Goal: Information Seeking & Learning: Learn about a topic

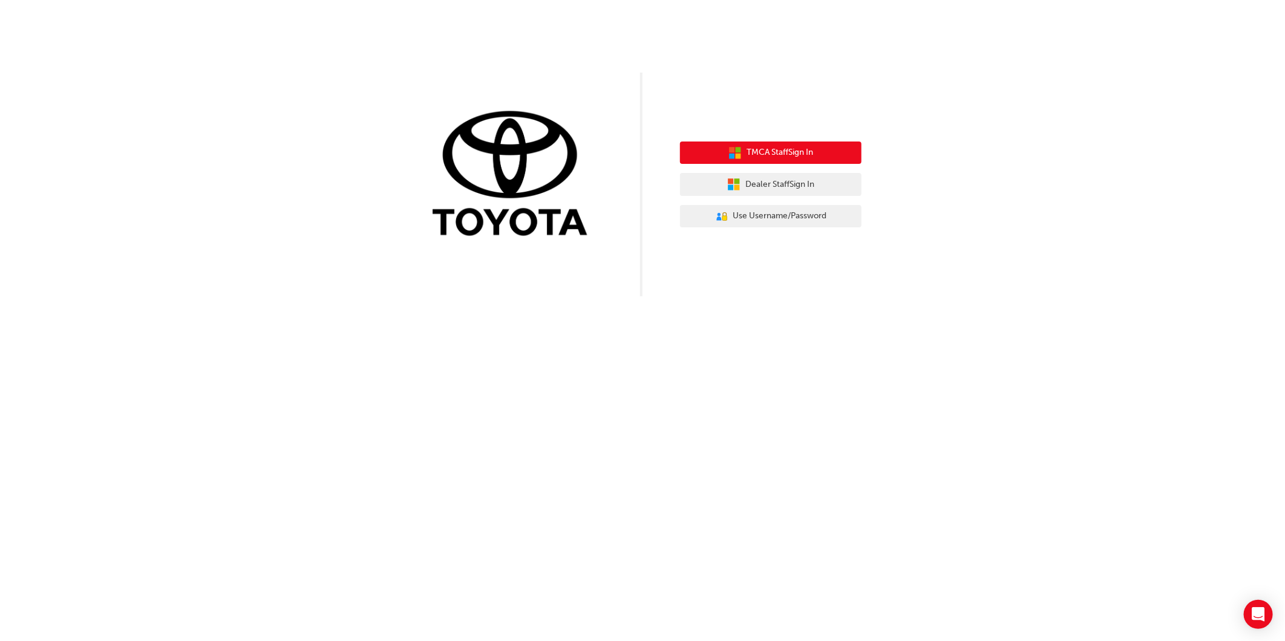
click at [789, 155] on span "TMCA Staff Sign In" at bounding box center [779, 153] width 67 height 14
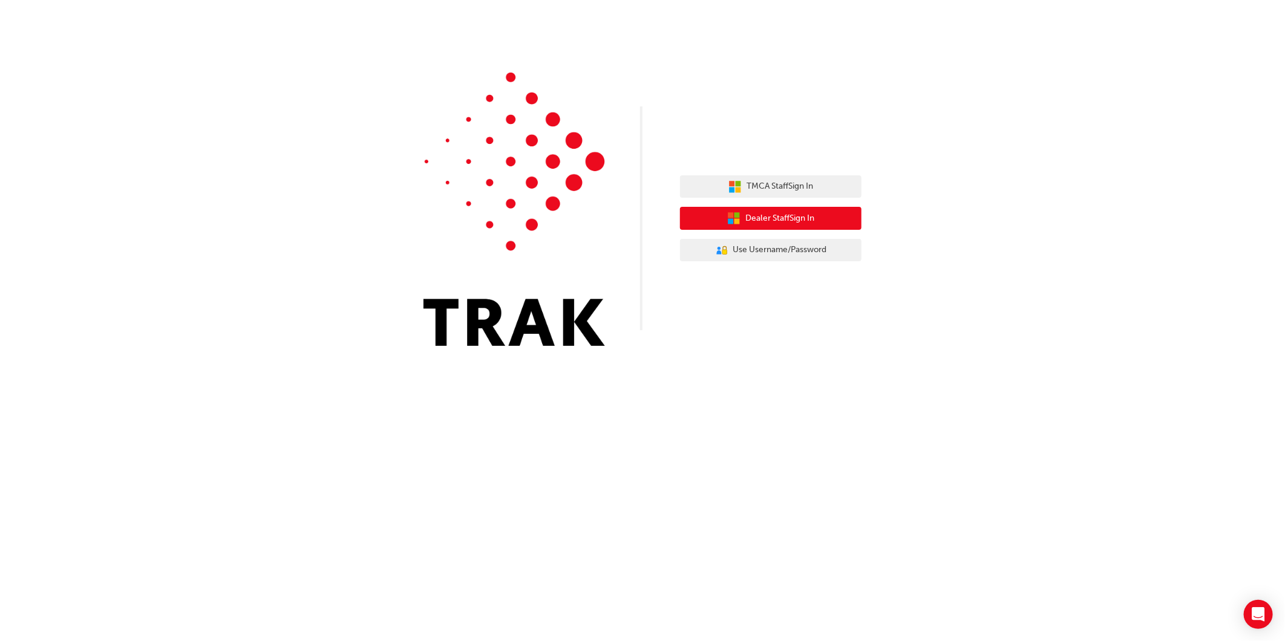
click at [775, 218] on span "Dealer Staff Sign In" at bounding box center [779, 219] width 69 height 14
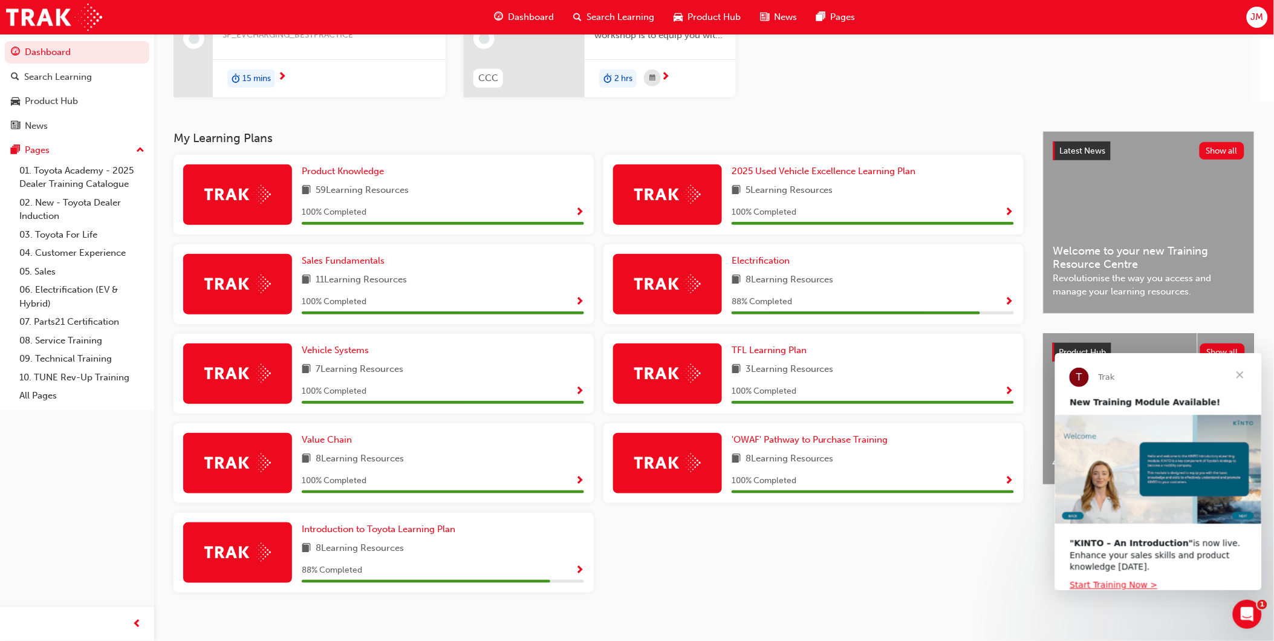
scroll to position [174, 0]
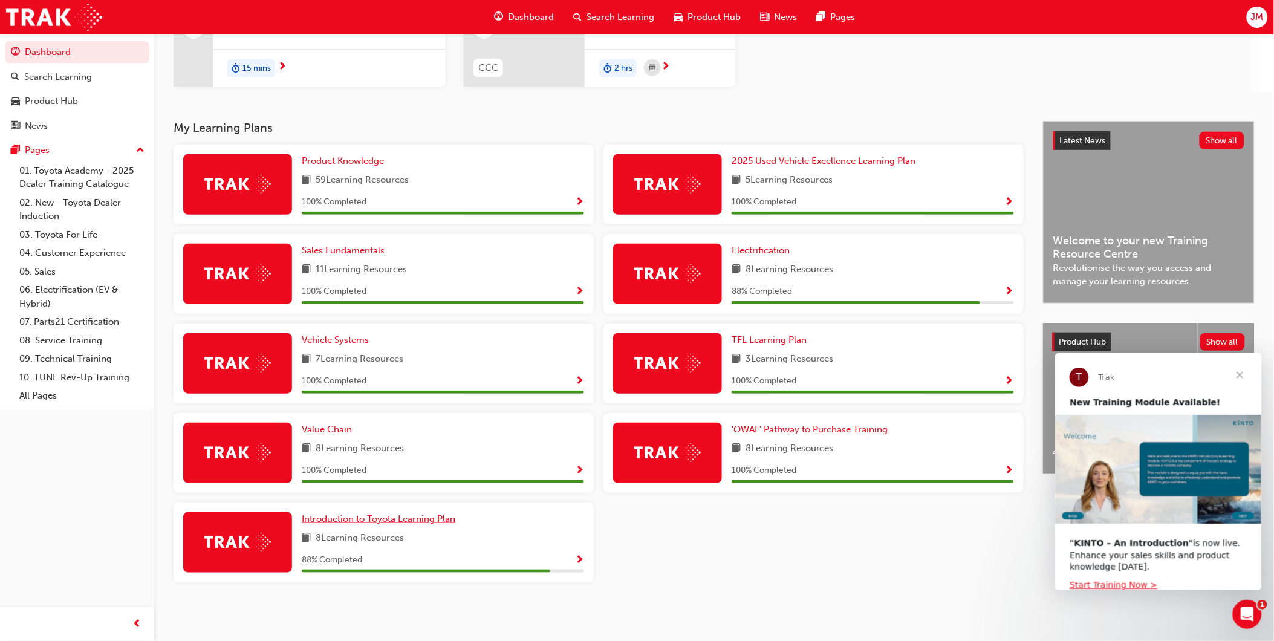
click at [414, 521] on span "Introduction to Toyota Learning Plan" at bounding box center [379, 519] width 154 height 11
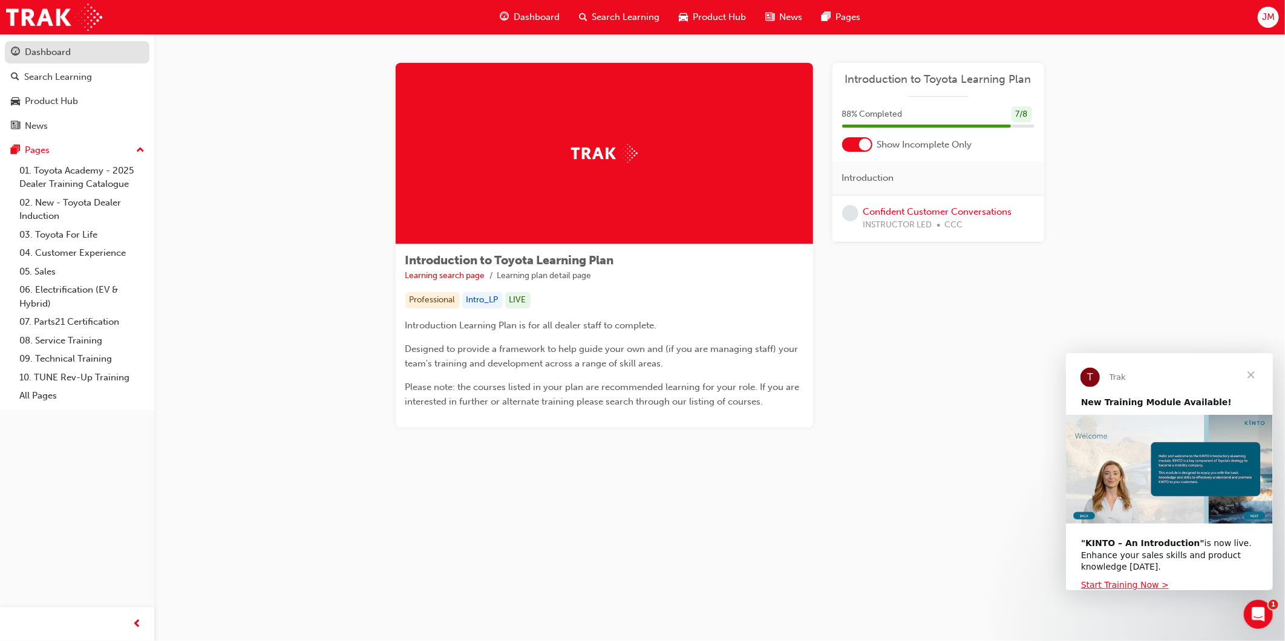
click at [65, 56] on div "Dashboard" at bounding box center [48, 52] width 46 height 14
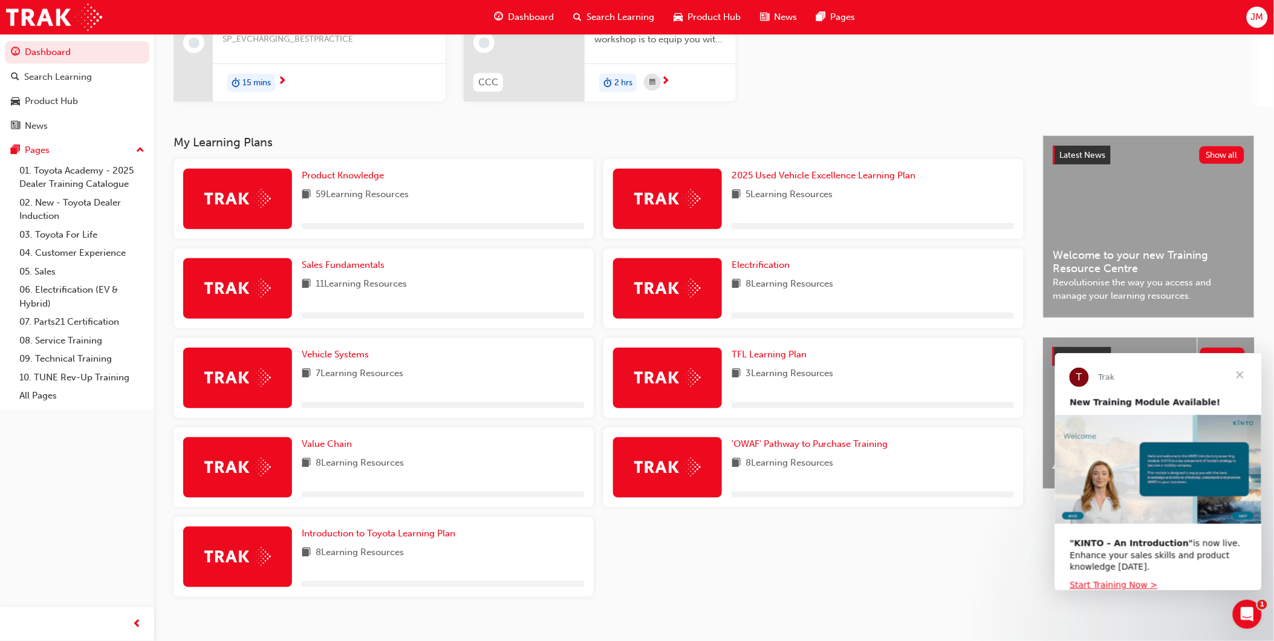
scroll to position [174, 0]
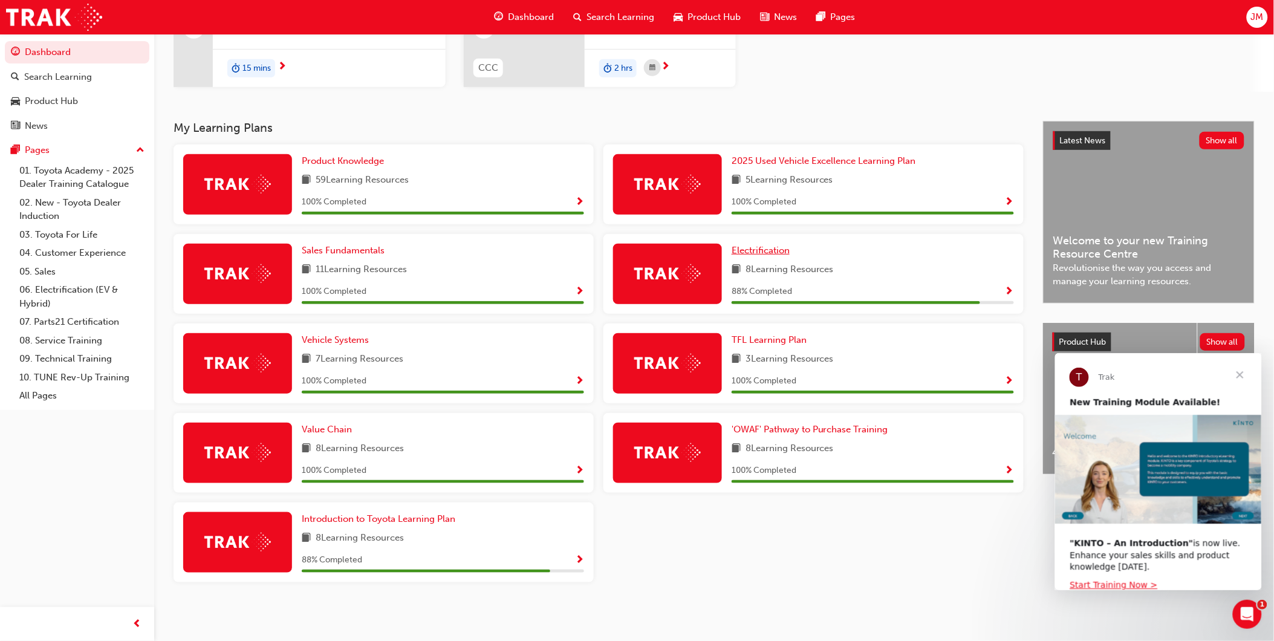
click at [760, 254] on span "Electrification" at bounding box center [761, 250] width 58 height 11
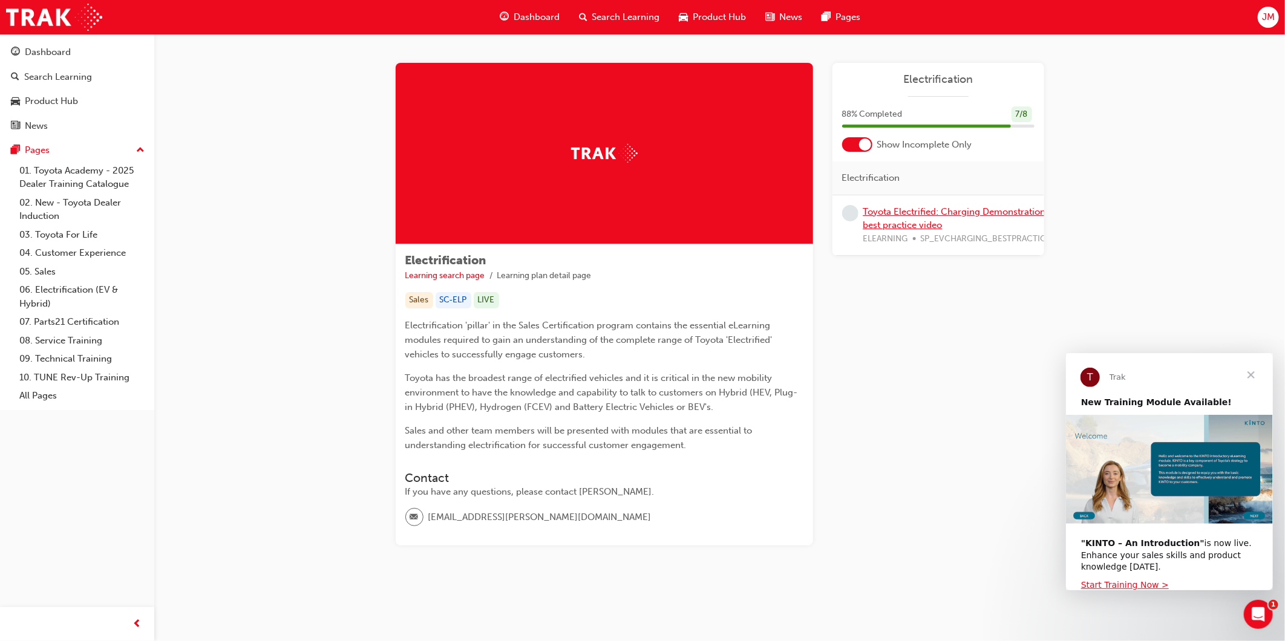
click at [921, 224] on link "Toyota Electrified: Charging Demonstration best practice video" at bounding box center [954, 218] width 183 height 25
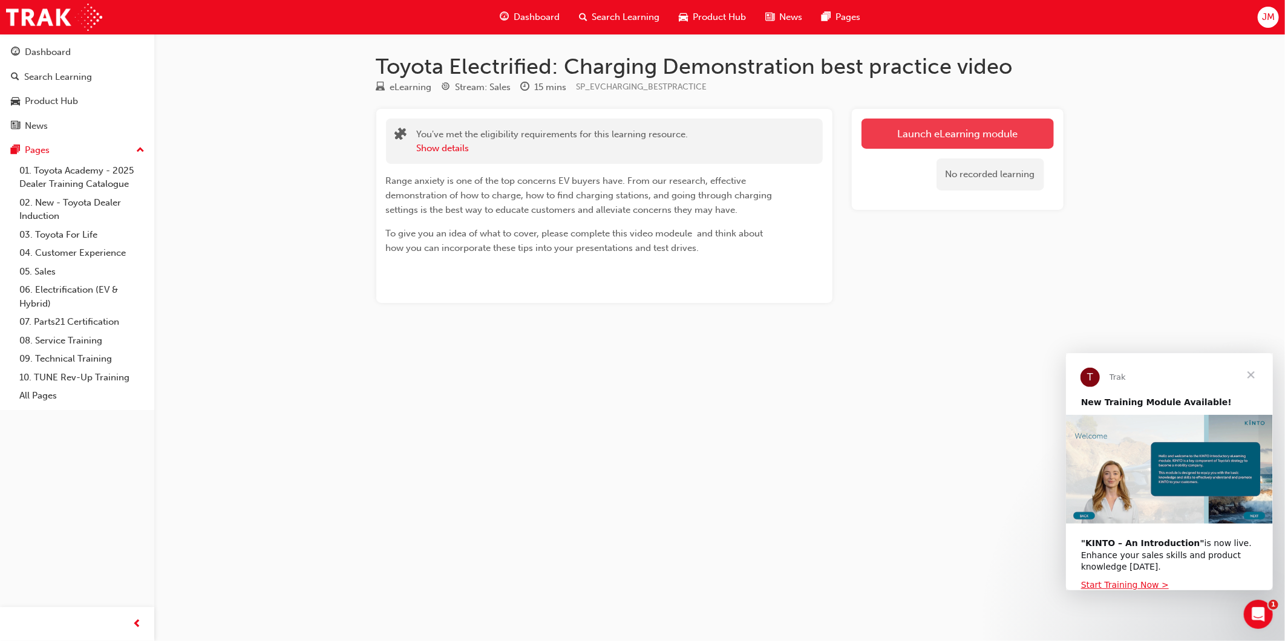
click at [890, 146] on link "Launch eLearning module" at bounding box center [957, 134] width 192 height 30
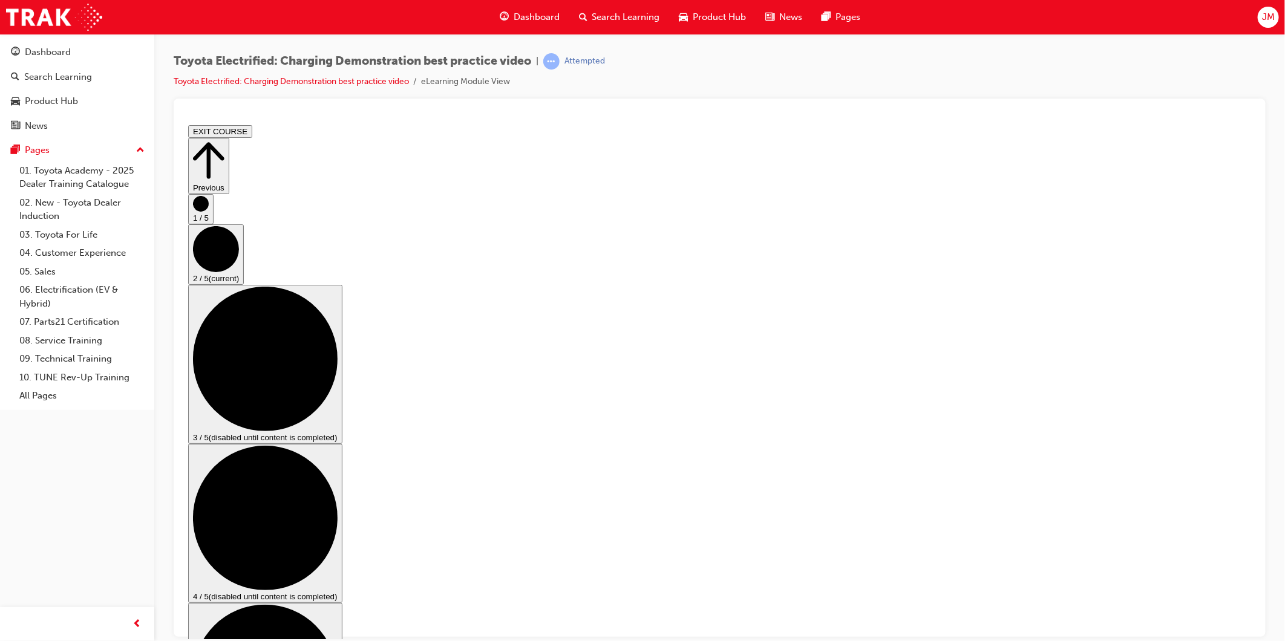
drag, startPoint x: 680, startPoint y: 491, endPoint x: 908, endPoint y: 497, distance: 227.5
drag, startPoint x: 866, startPoint y: 501, endPoint x: 880, endPoint y: 503, distance: 14.6
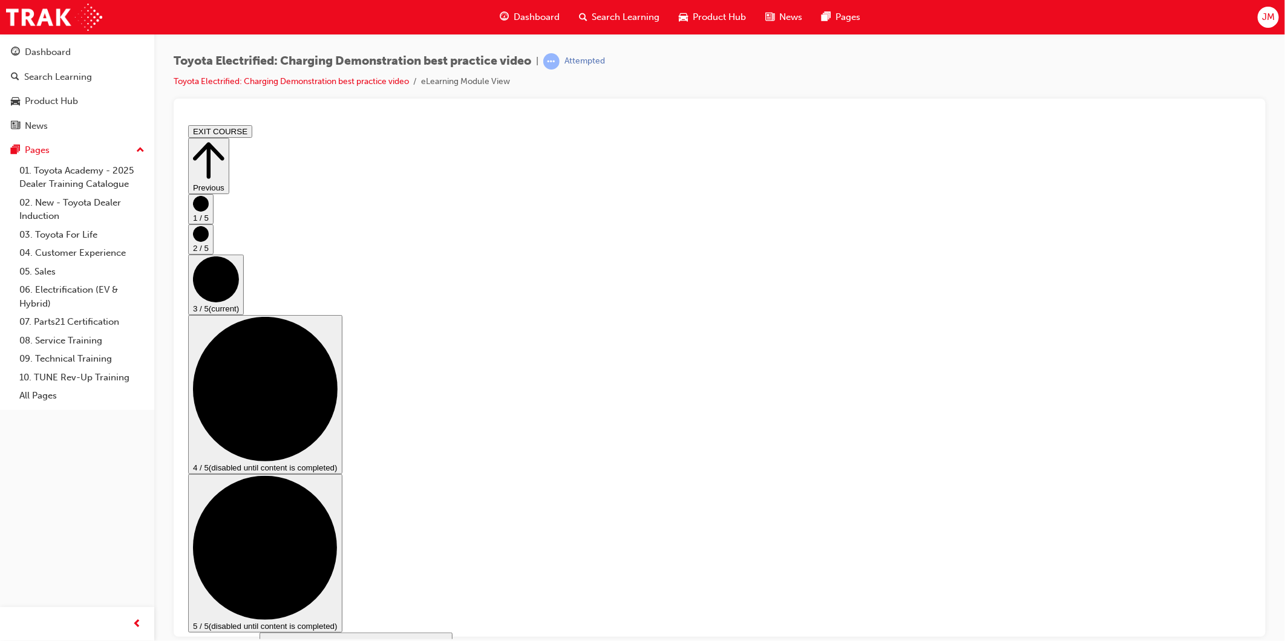
scroll to position [67, 0]
checkbox input "true"
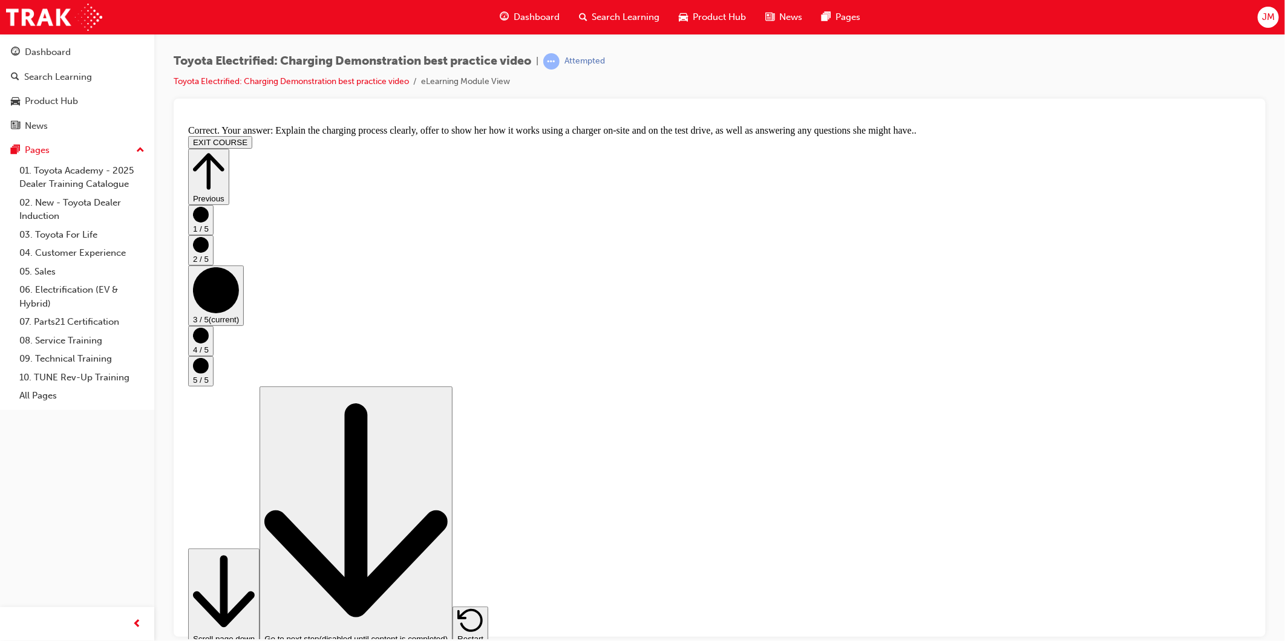
scroll to position [139, 0]
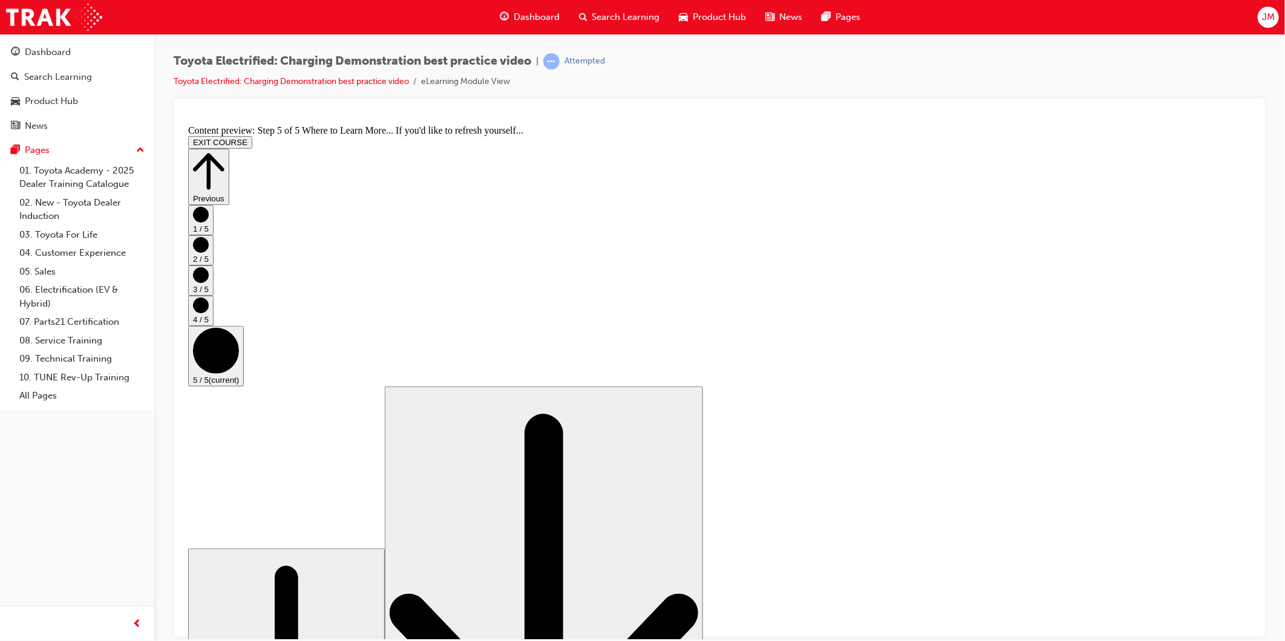
scroll to position [38, 0]
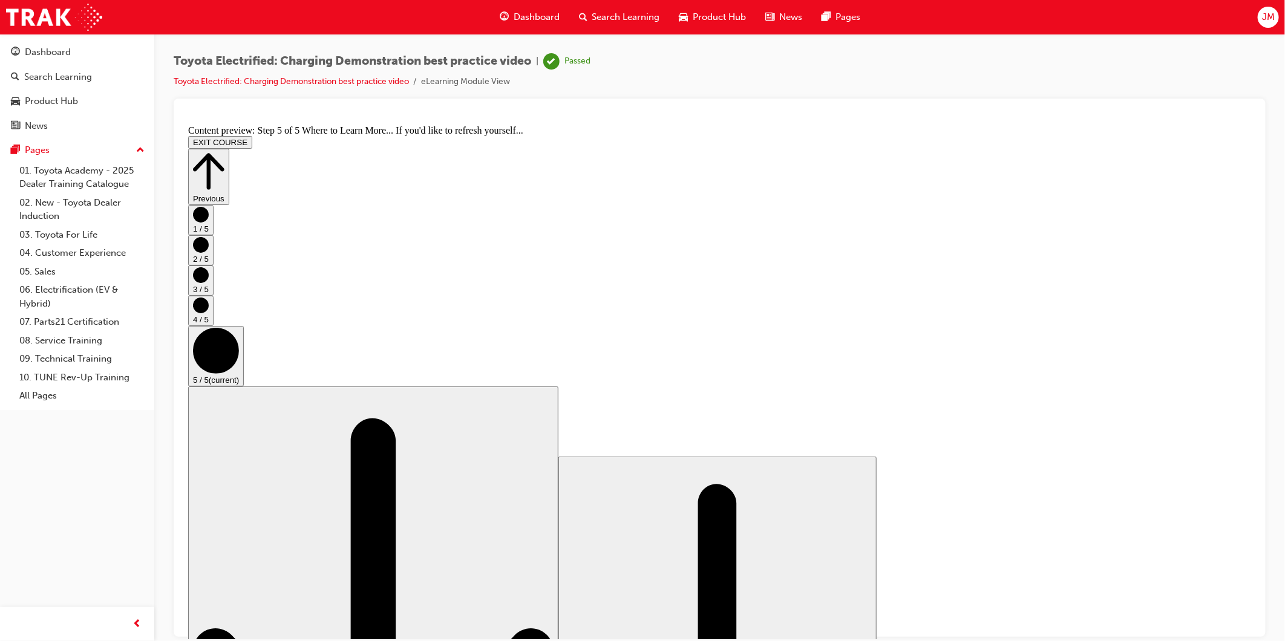
click at [252, 135] on button "EXIT COURSE" at bounding box center [220, 141] width 64 height 13
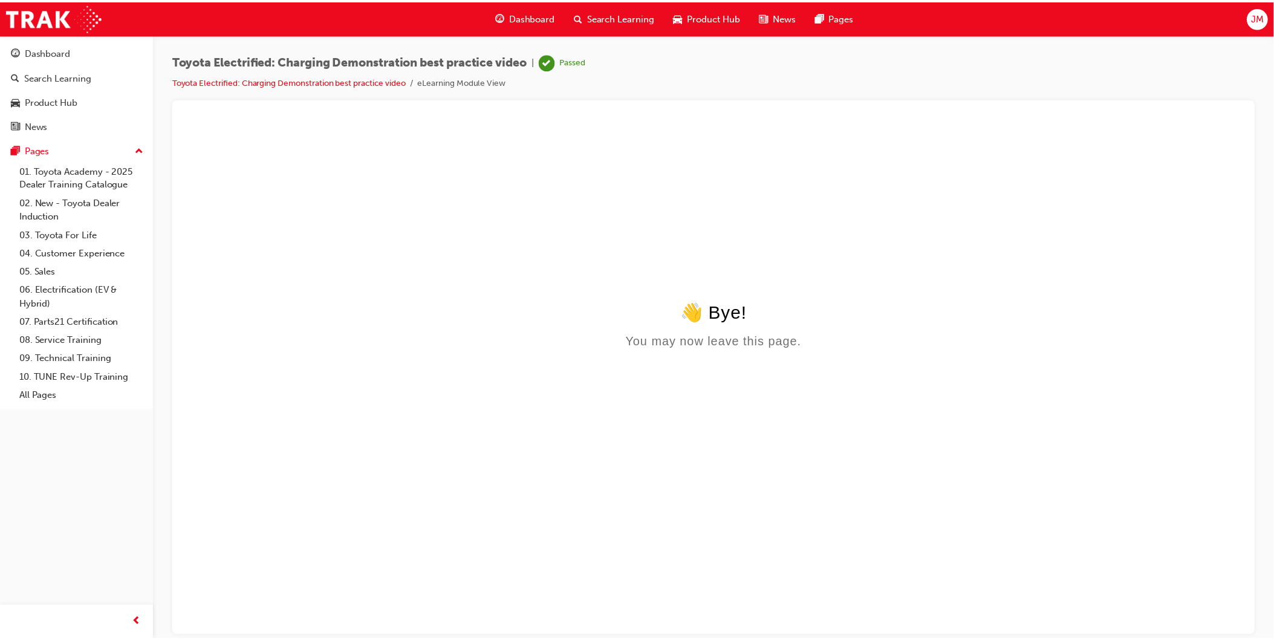
scroll to position [0, 0]
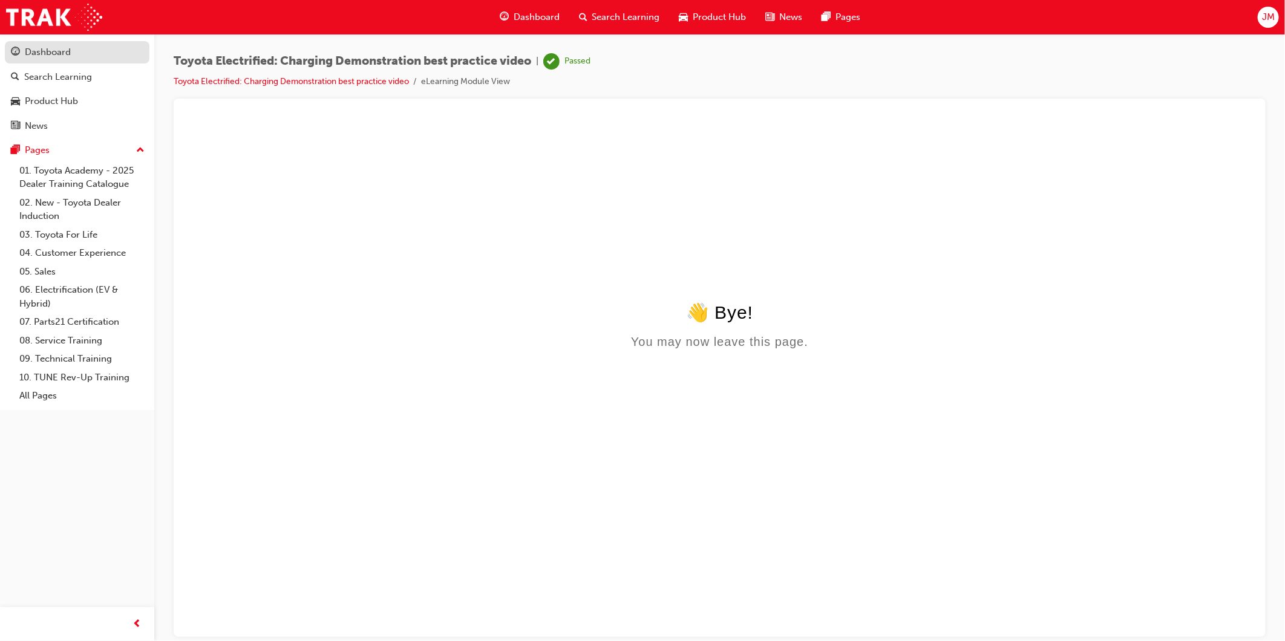
click at [42, 58] on div "Dashboard" at bounding box center [48, 52] width 46 height 14
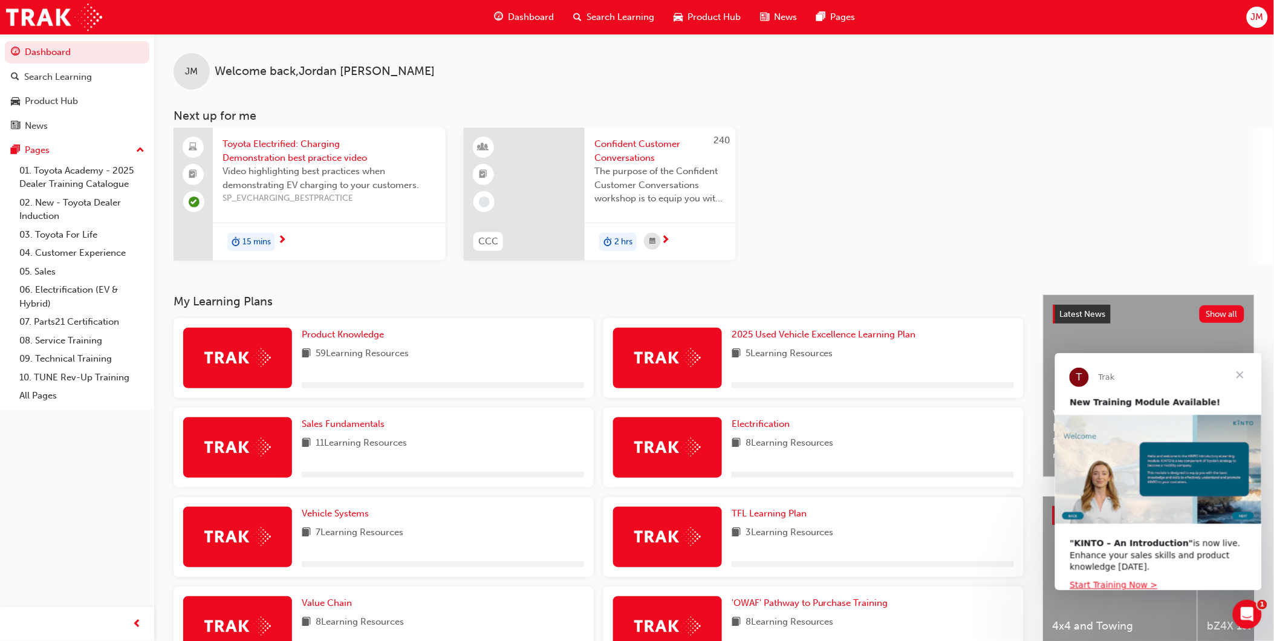
scroll to position [174, 0]
